Goal: Task Accomplishment & Management: Use online tool/utility

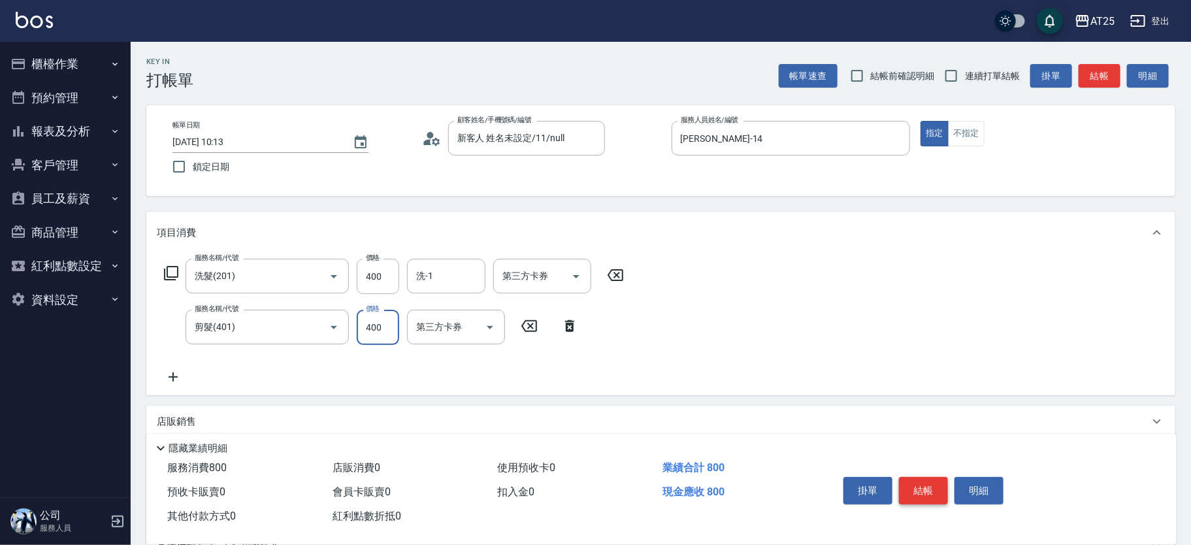
click at [927, 483] on button "結帳" at bounding box center [923, 490] width 49 height 27
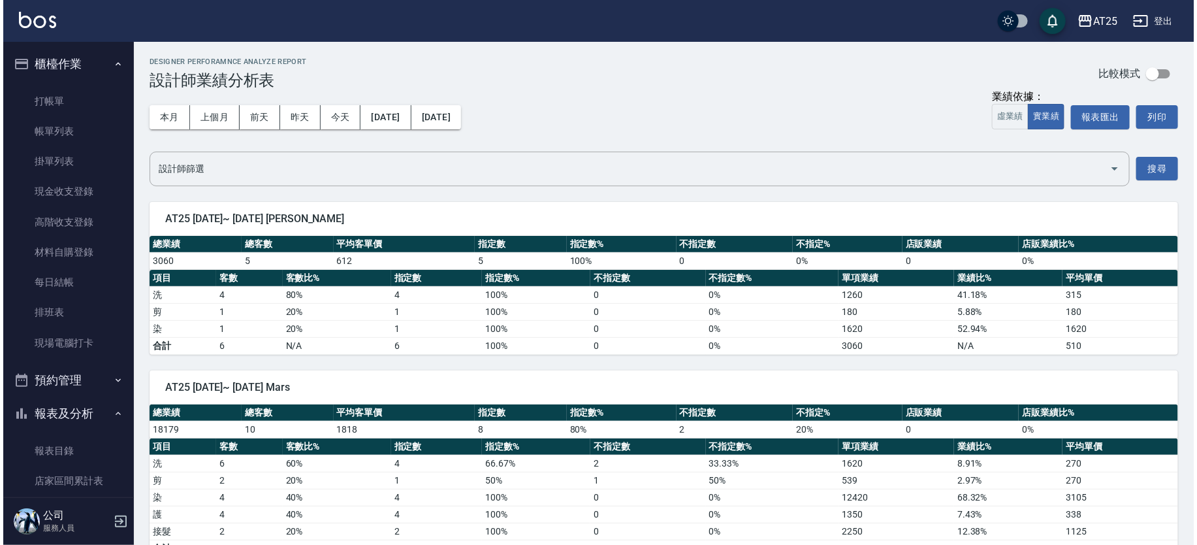
scroll to position [509, 0]
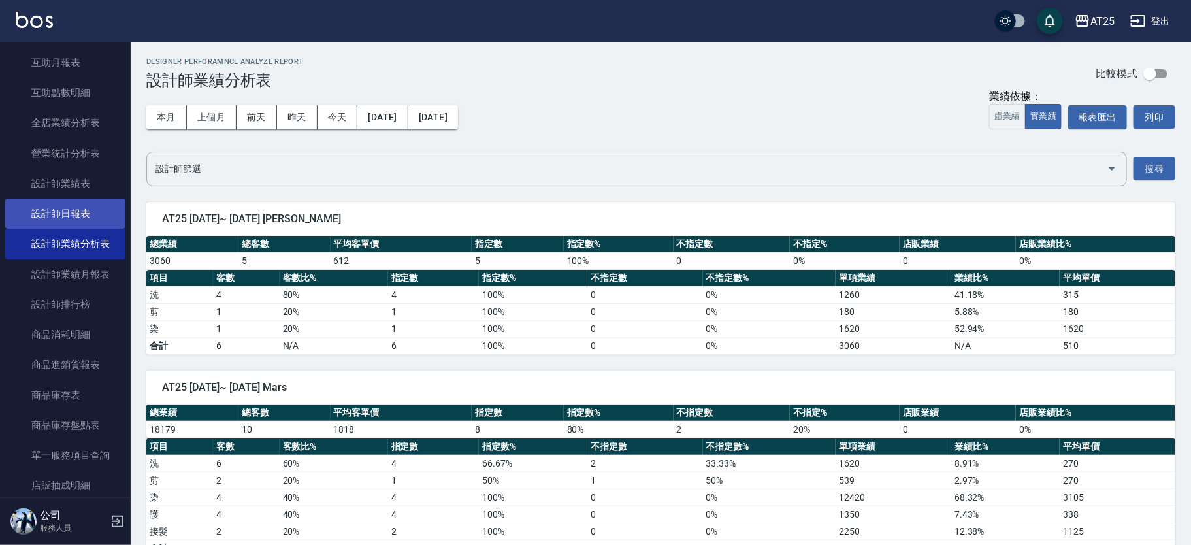
click at [78, 220] on link "設計師日報表" at bounding box center [65, 214] width 120 height 30
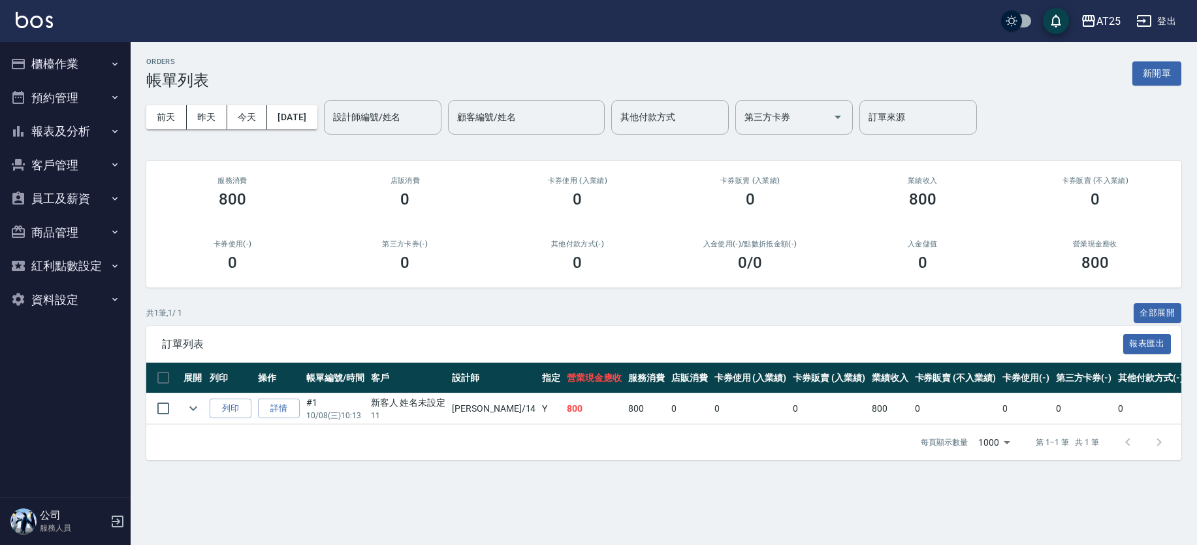
click at [44, 44] on ul "櫃檯作業 打帳單 帳單列表 掛單列表 現金收支登錄 高階收支登錄 材料自購登錄 每日結帳 排班表 現場電腦打卡 預約管理 預約管理 單日預約紀錄 單週預約紀錄…" at bounding box center [65, 182] width 120 height 280
click at [50, 67] on button "櫃檯作業" at bounding box center [65, 64] width 120 height 34
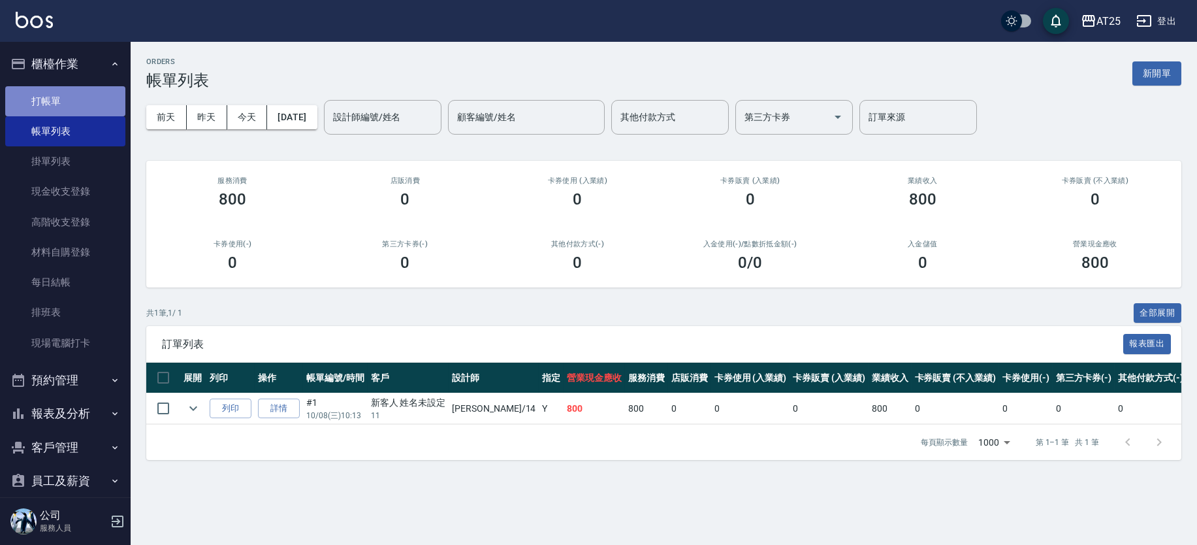
click at [92, 101] on link "打帳單" at bounding box center [65, 101] width 120 height 30
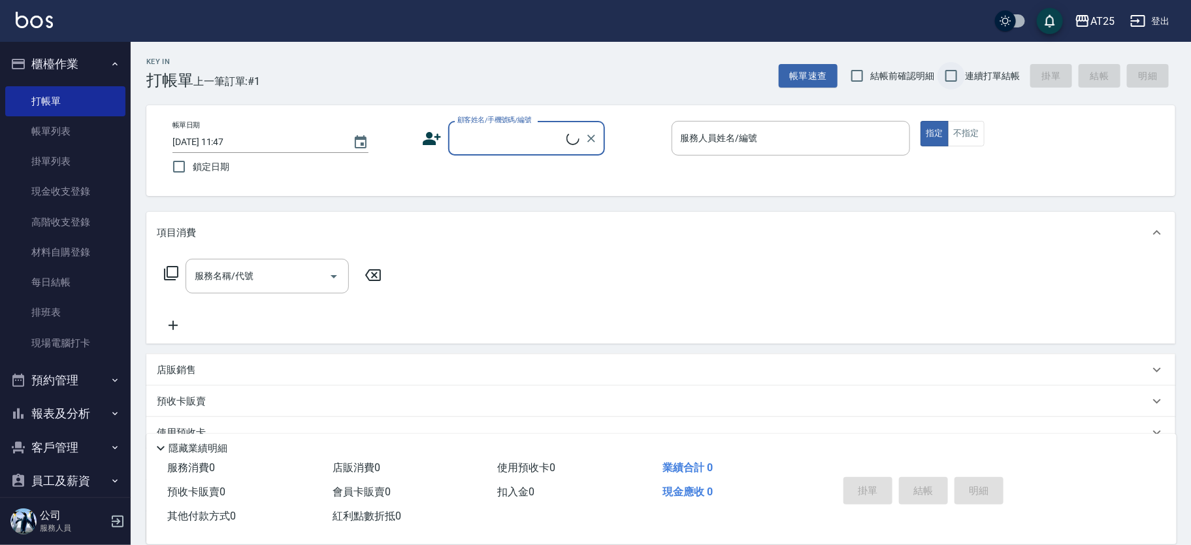
click at [961, 74] on input "連續打單結帳" at bounding box center [950, 75] width 27 height 27
checkbox input "true"
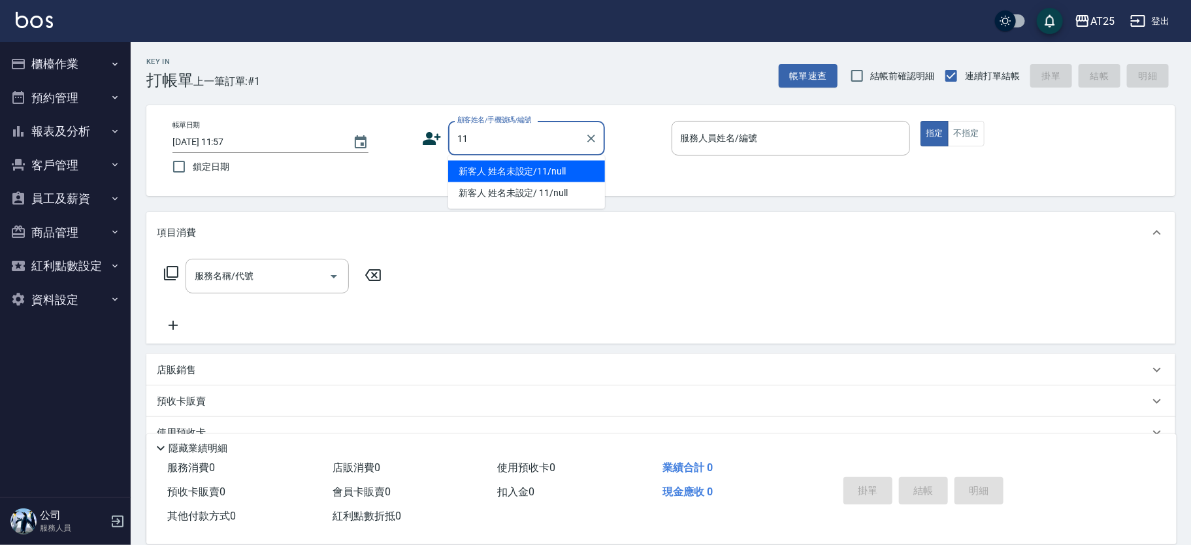
type input "新客人 姓名未設定/11/null"
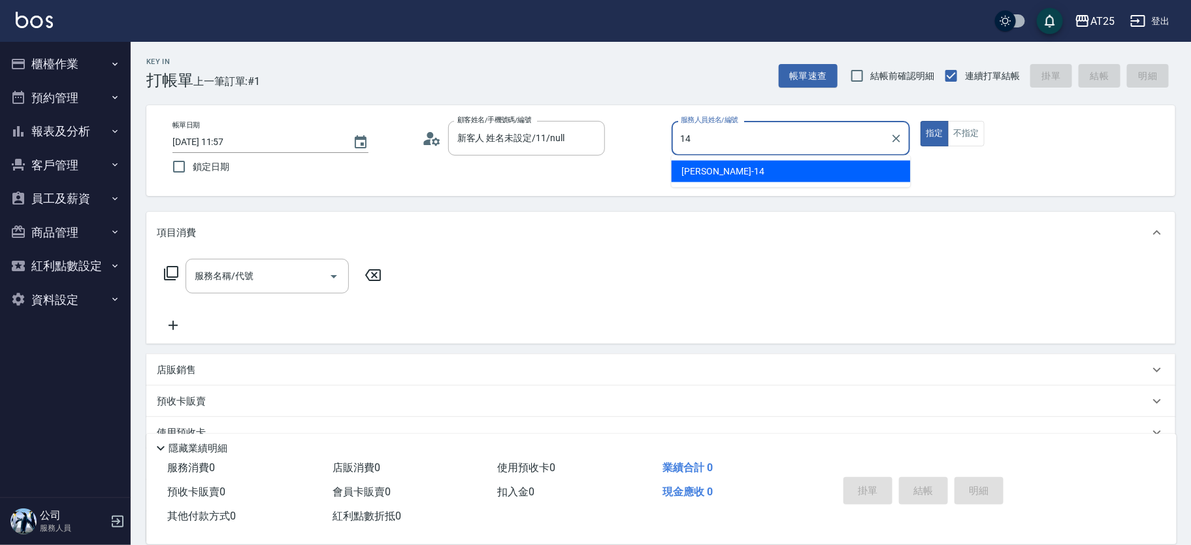
type input "Ken-14"
type button "true"
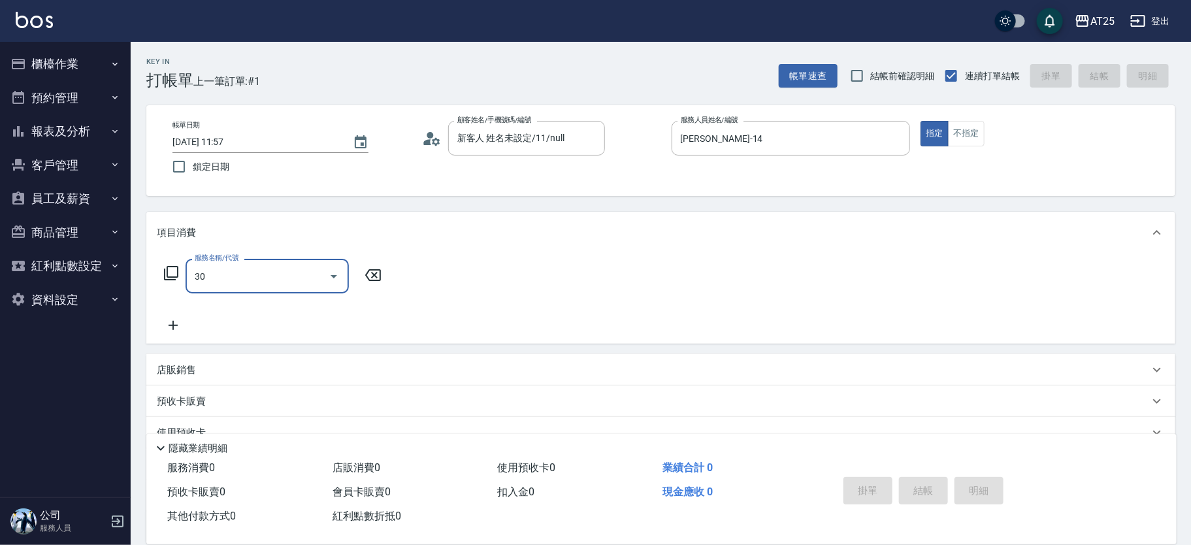
type input "301"
type input "150"
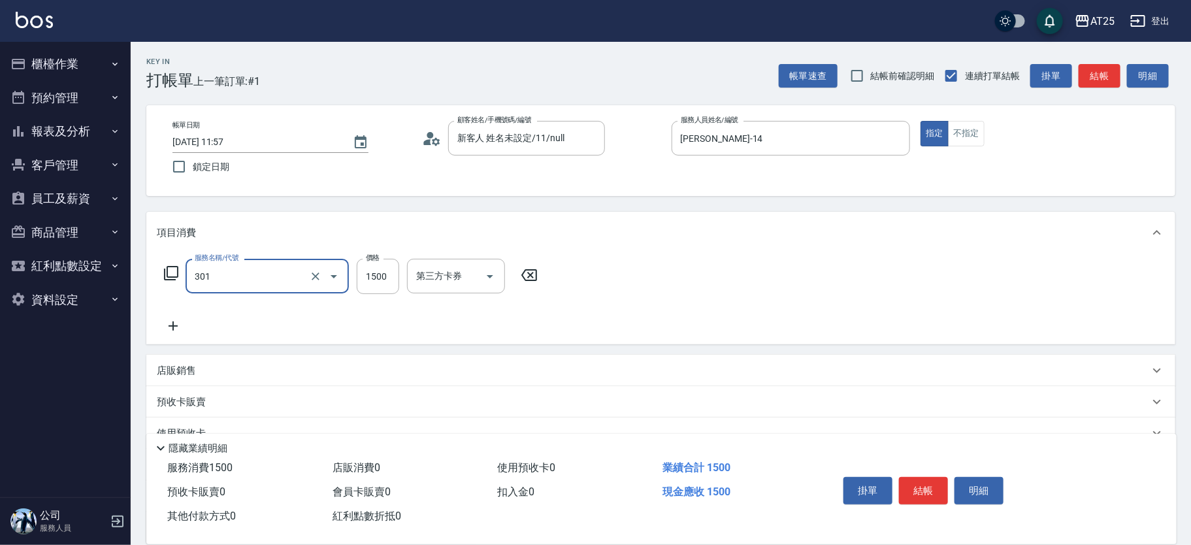
type input "燙髮(301)"
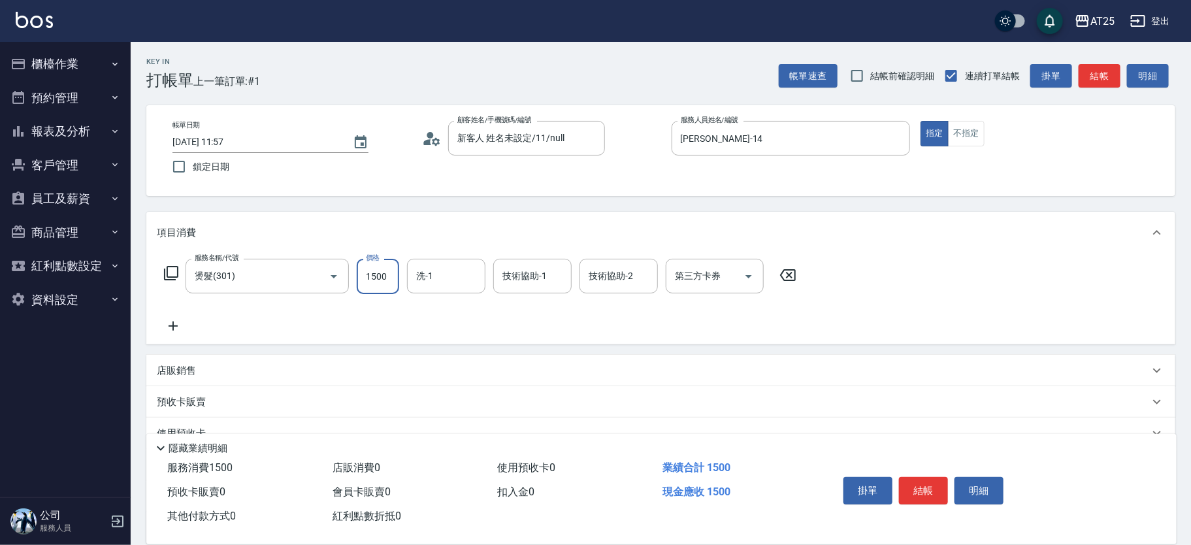
type input "0"
type input "36"
type input "30"
type input "360"
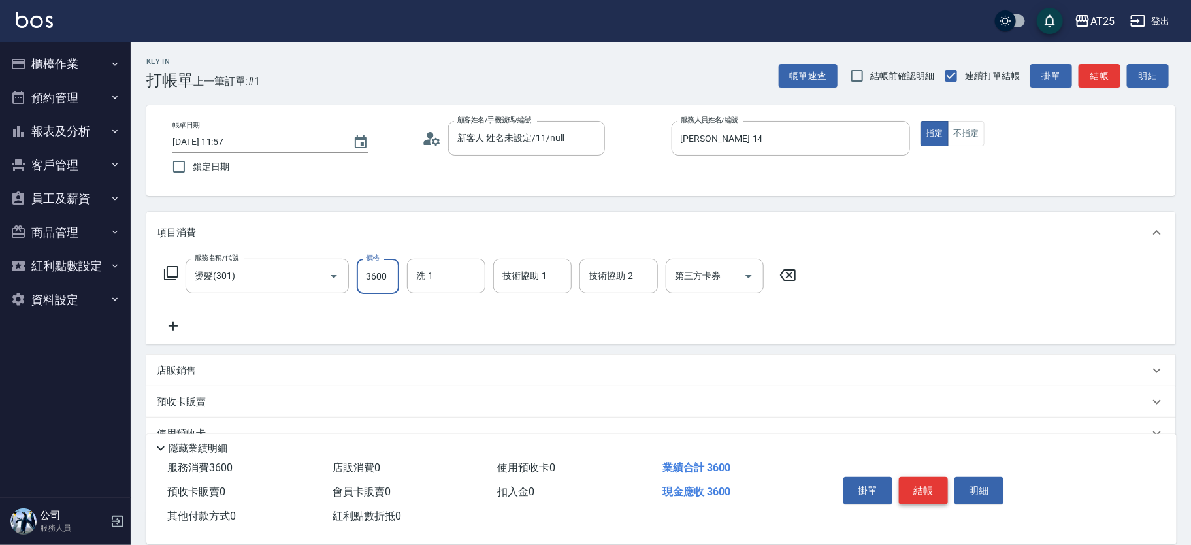
type input "3600"
click at [915, 489] on button "結帳" at bounding box center [923, 490] width 49 height 27
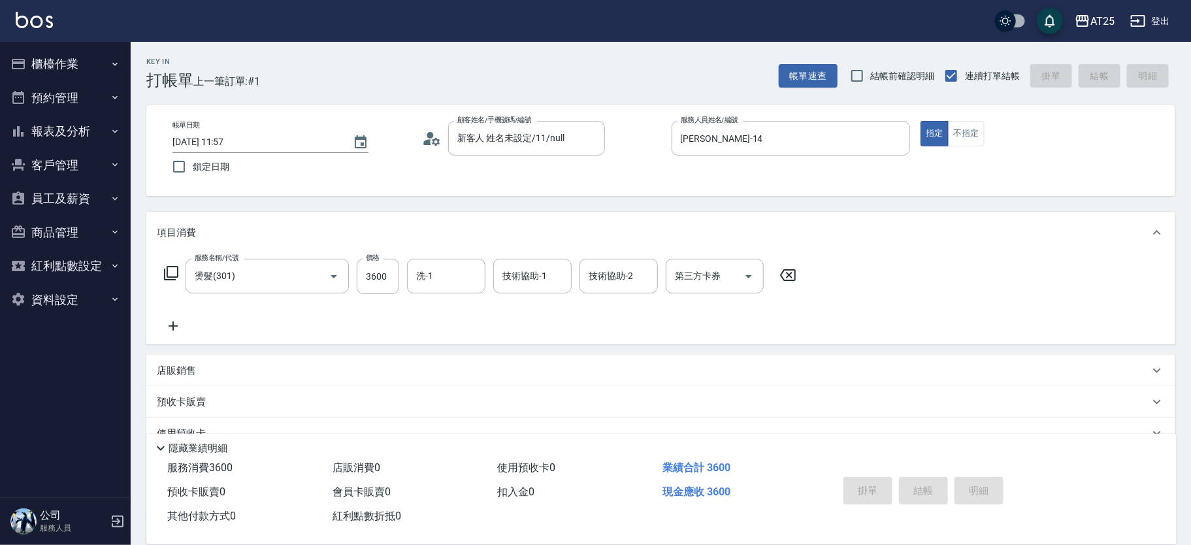
type input "2025/10/08 12:21"
type input "0"
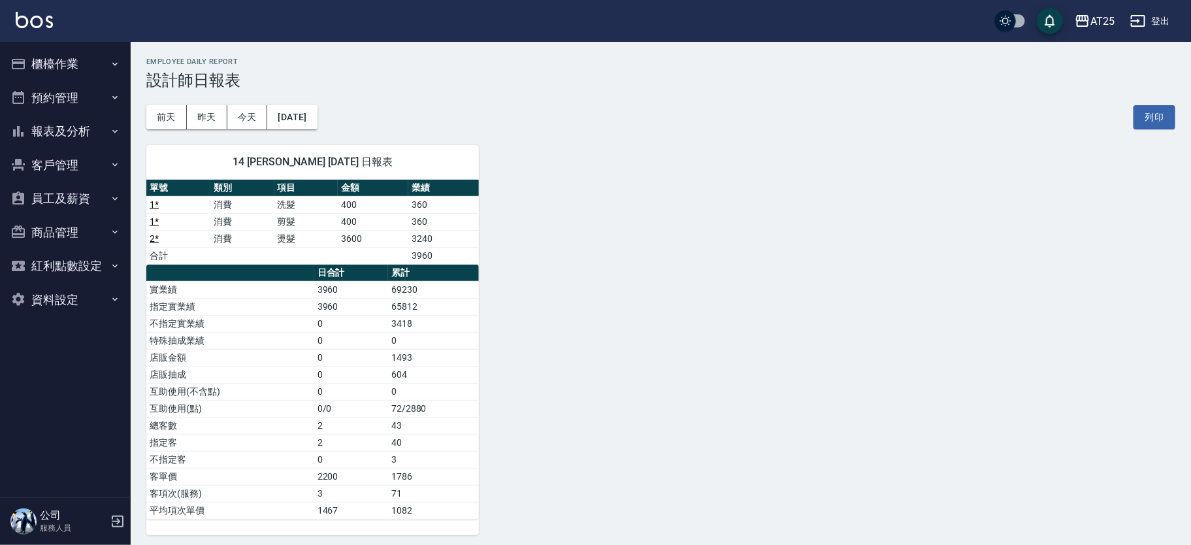
click at [108, 125] on button "報表及分析" at bounding box center [65, 131] width 120 height 34
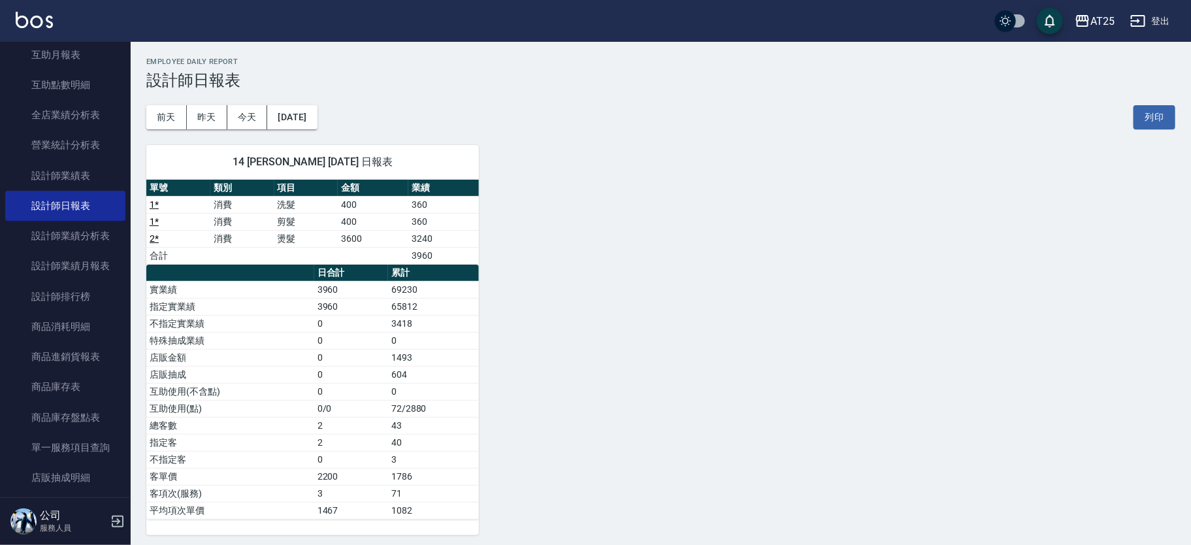
scroll to position [270, 0]
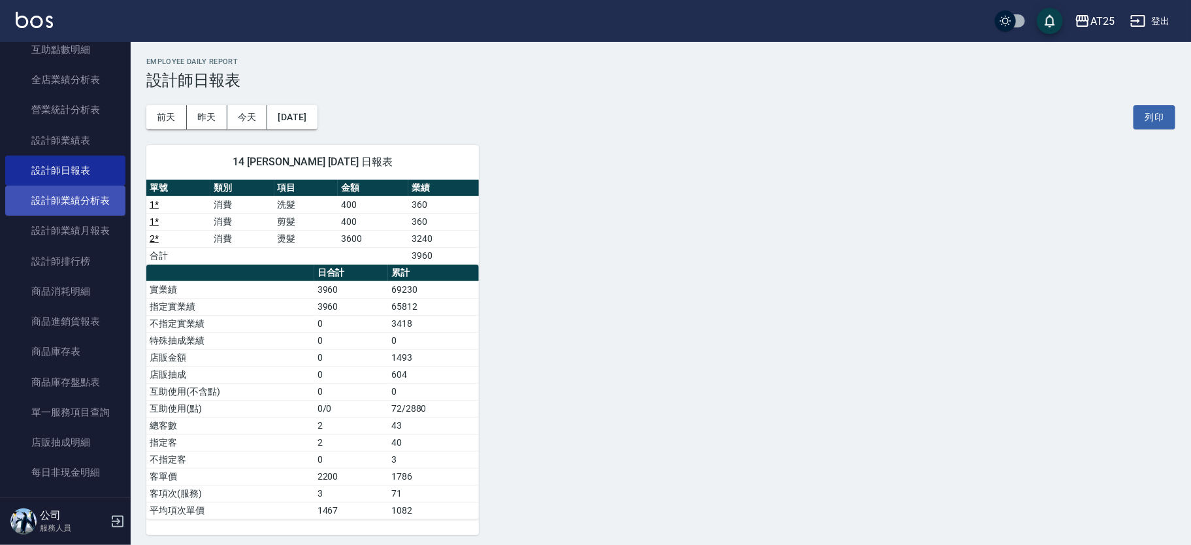
click at [82, 201] on link "設計師業績分析表" at bounding box center [65, 200] width 120 height 30
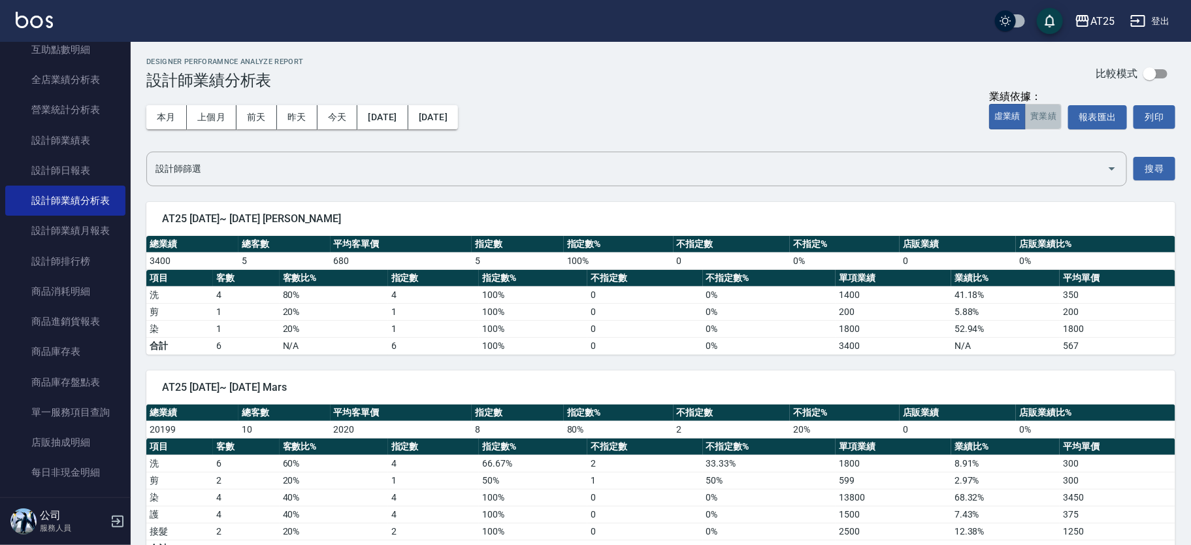
click at [1034, 116] on button "實業績" at bounding box center [1043, 116] width 37 height 25
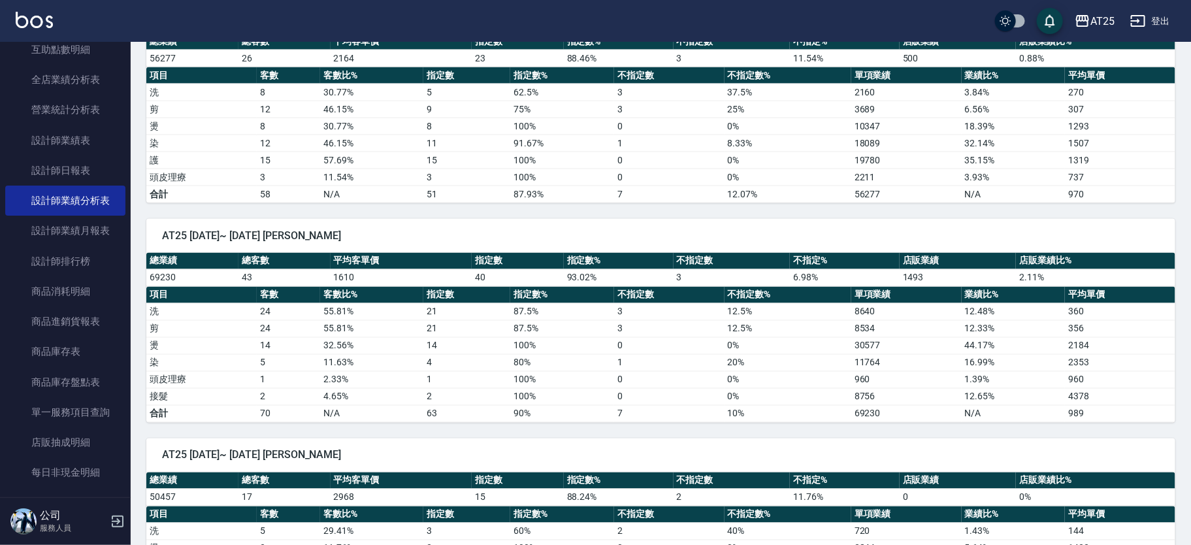
scroll to position [1102, 0]
